Goal: Ask a question: Seek information or help from site administrators or community

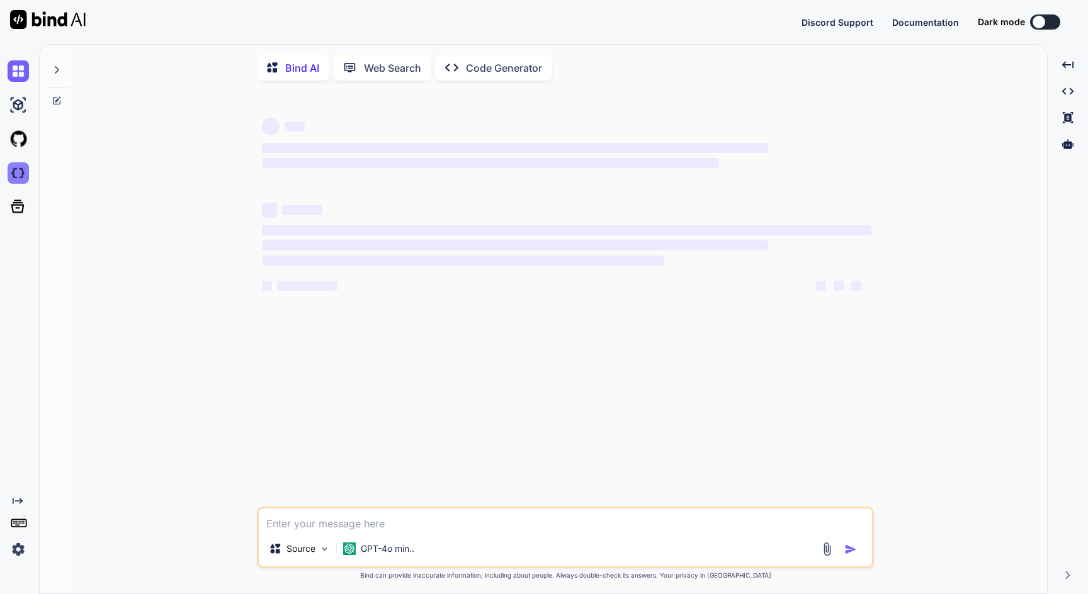
type textarea "x"
click at [20, 176] on img at bounding box center [18, 172] width 21 height 21
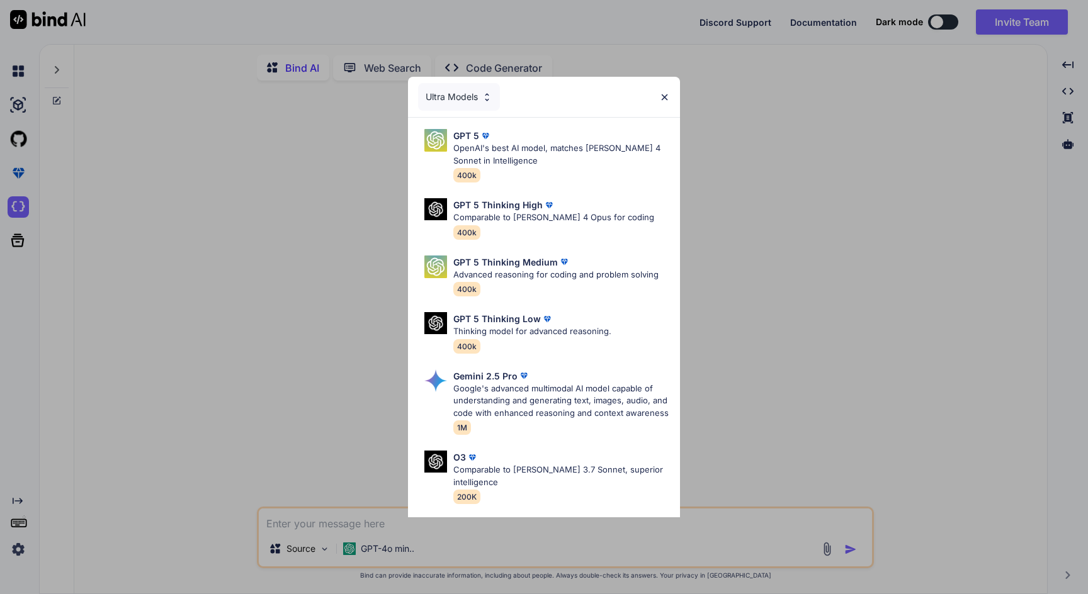
click at [663, 98] on img at bounding box center [664, 97] width 11 height 11
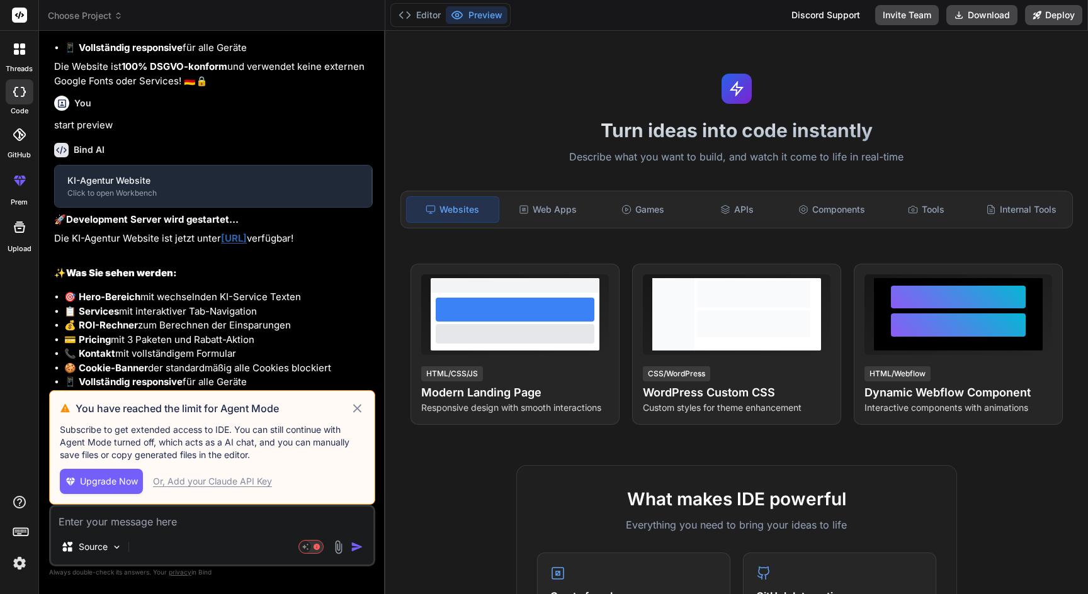
scroll to position [1991, 0]
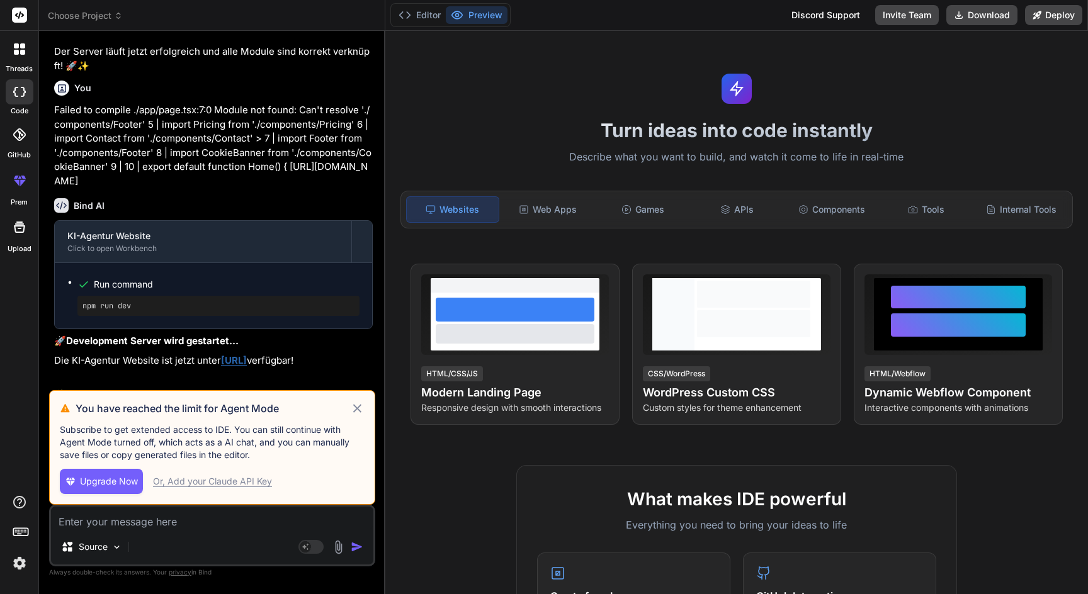
click at [96, 13] on span "Choose Project" at bounding box center [85, 15] width 75 height 13
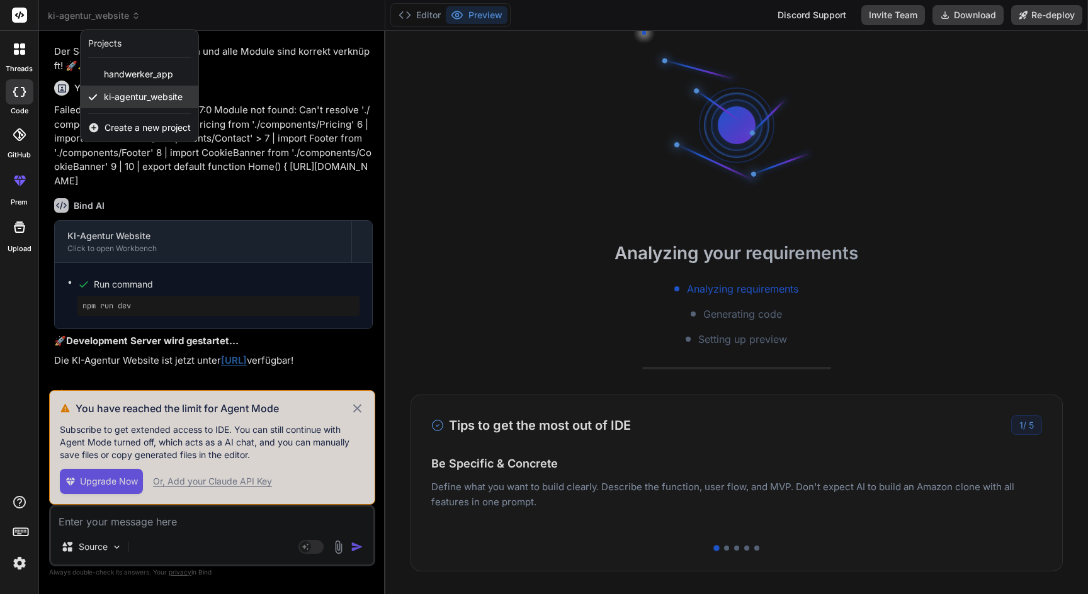
click at [131, 94] on span "ki-agentur_website" at bounding box center [143, 97] width 79 height 13
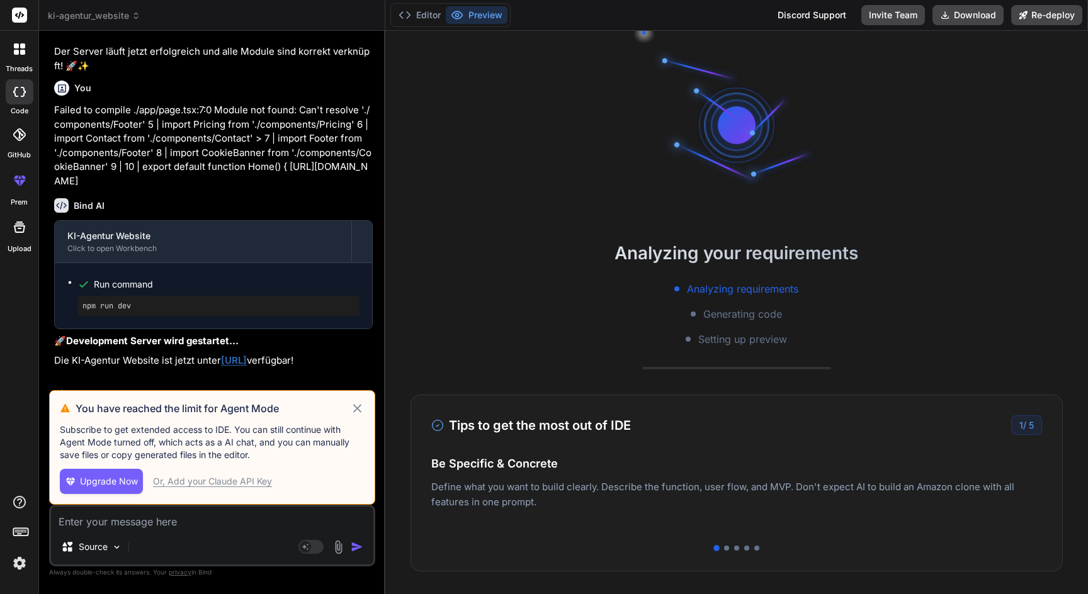
click at [304, 133] on p "Failed to compile ./app/page.tsx:7:0 Module not found: Can't resolve './compone…" at bounding box center [213, 145] width 319 height 85
click at [357, 411] on icon at bounding box center [357, 408] width 14 height 15
type textarea "x"
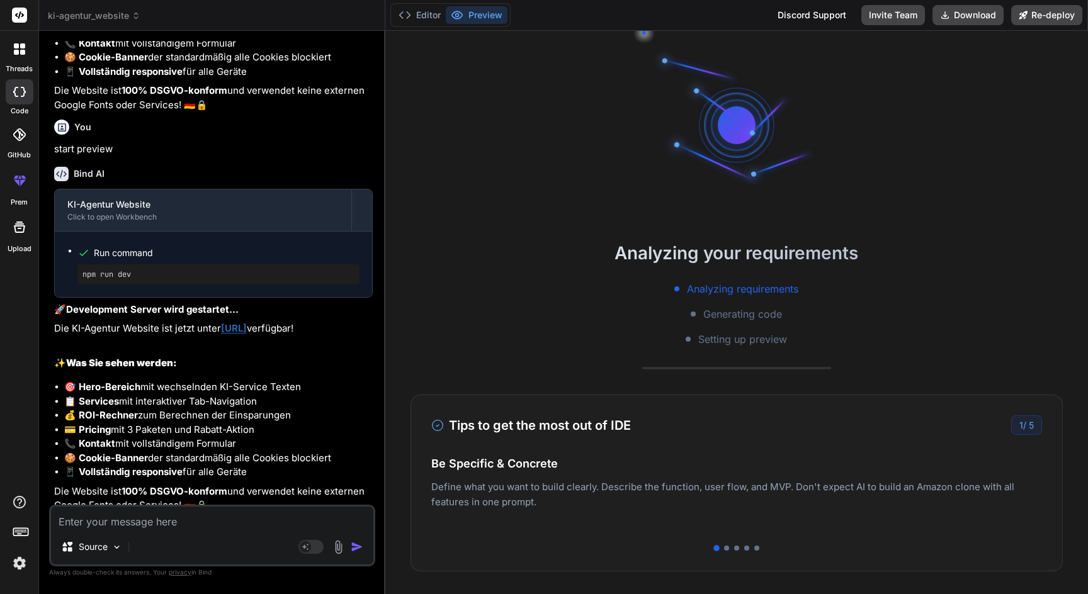
scroll to position [0, 0]
